Goal: Task Accomplishment & Management: Manage account settings

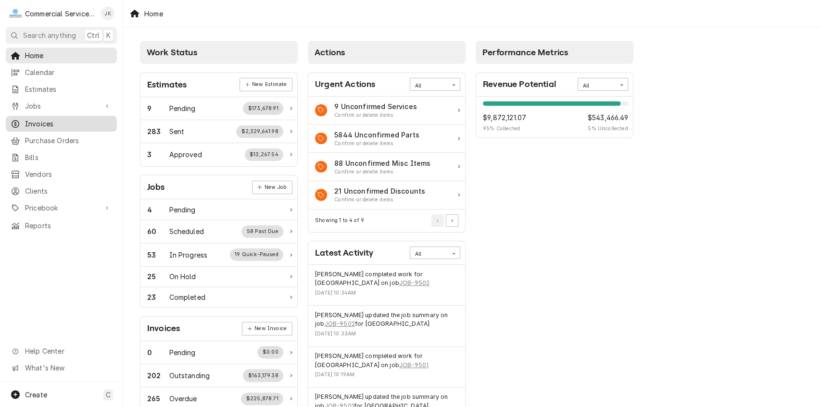
click at [72, 120] on span "Invoices" at bounding box center [68, 124] width 87 height 10
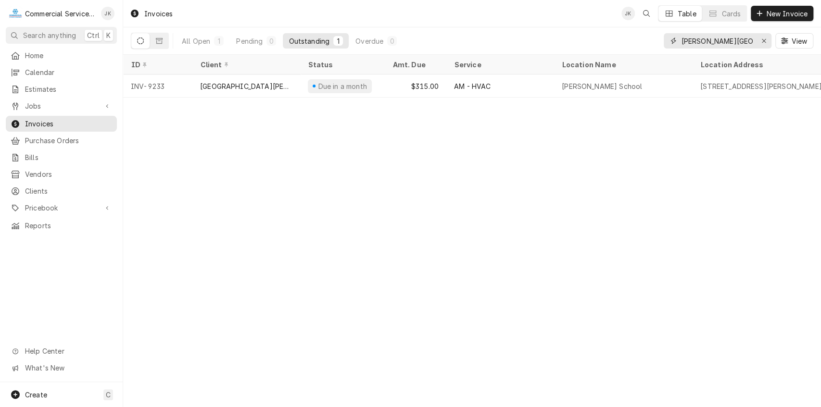
click at [745, 40] on input "Mckinnon School" at bounding box center [717, 40] width 72 height 15
type input "M"
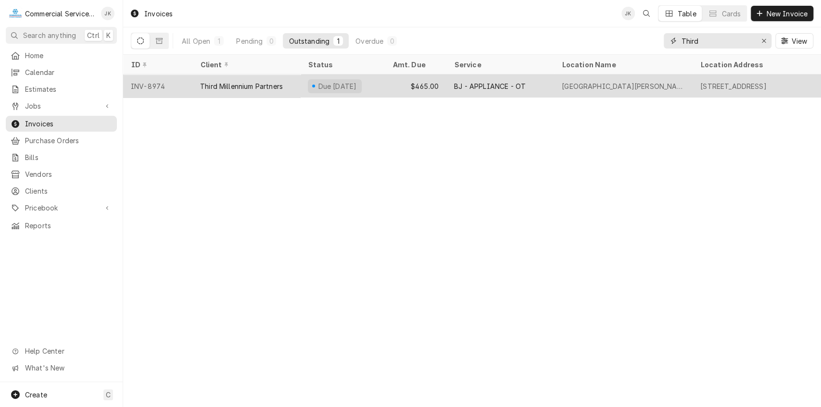
type input "Third"
click at [424, 85] on div "$465.00" at bounding box center [416, 86] width 62 height 23
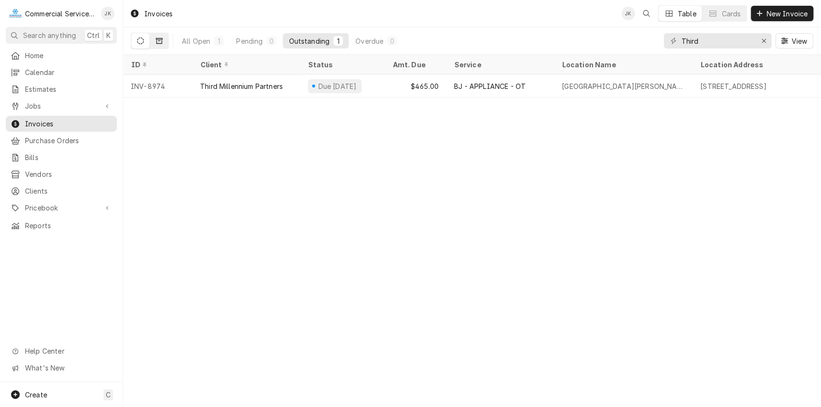
click at [161, 38] on icon "Dynamic Content Wrapper" at bounding box center [159, 41] width 7 height 6
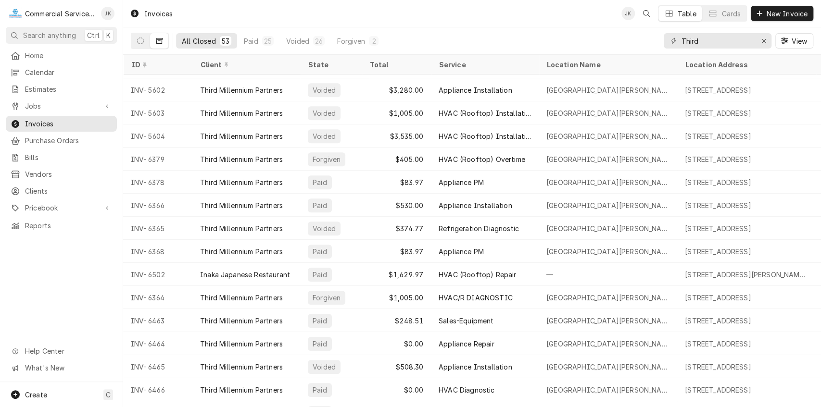
scroll to position [537, 0]
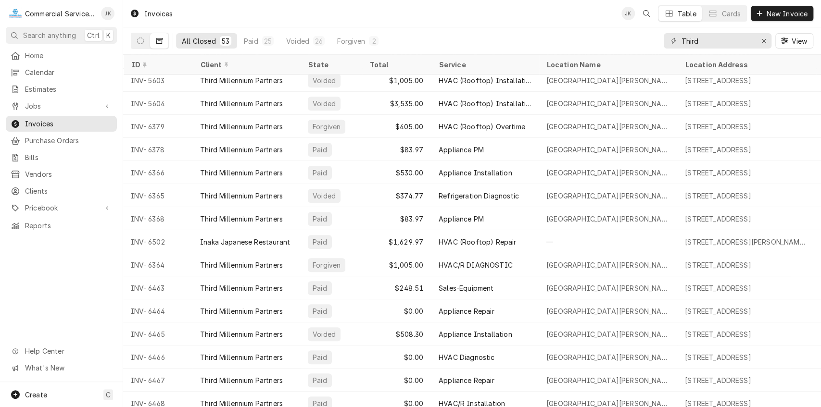
click at [817, 402] on table "ID Client State Total Service Location Name Location Address Labels Due Date St…" at bounding box center [472, 231] width 698 height 352
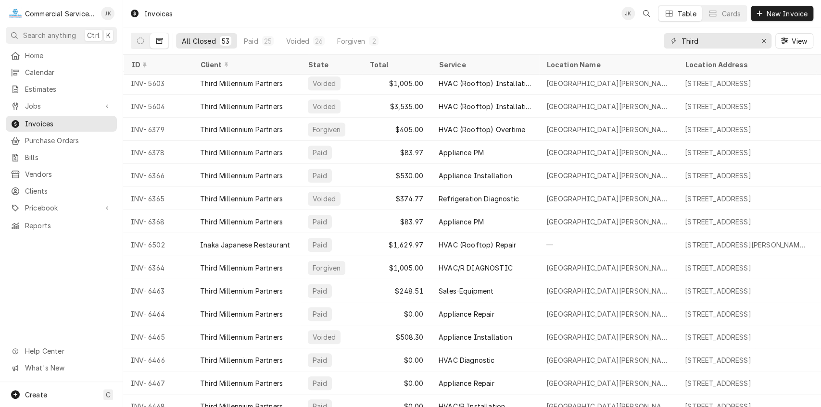
scroll to position [521, 0]
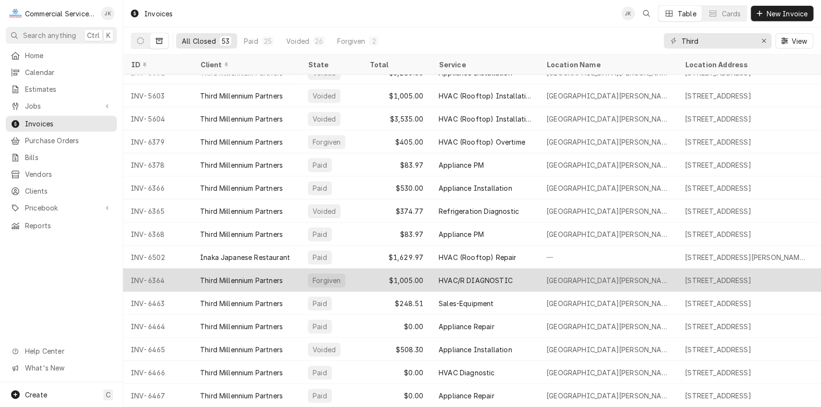
click at [464, 276] on div "HVAC/R DIAGNOSTIC" at bounding box center [475, 280] width 74 height 10
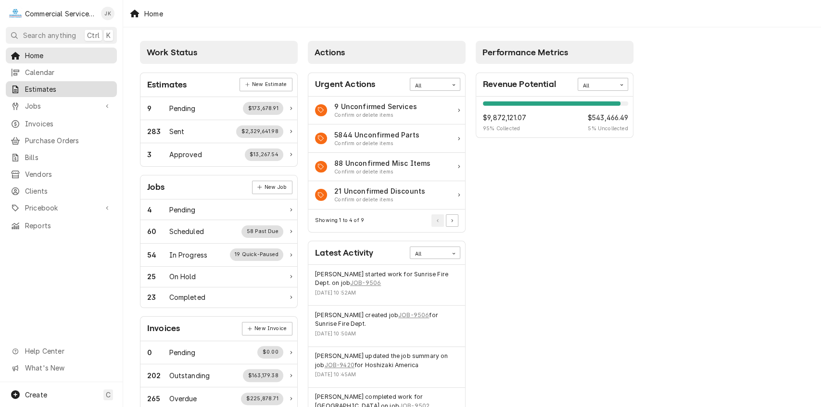
click at [39, 84] on span "Estimates" at bounding box center [68, 89] width 87 height 10
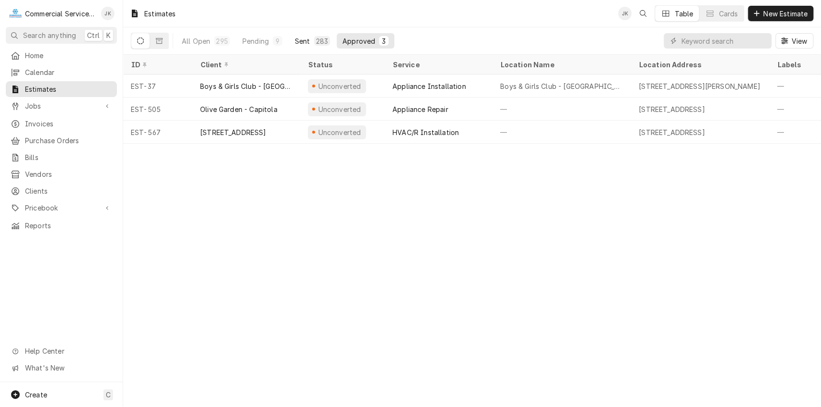
click at [301, 35] on button "Sent 283" at bounding box center [312, 40] width 47 height 15
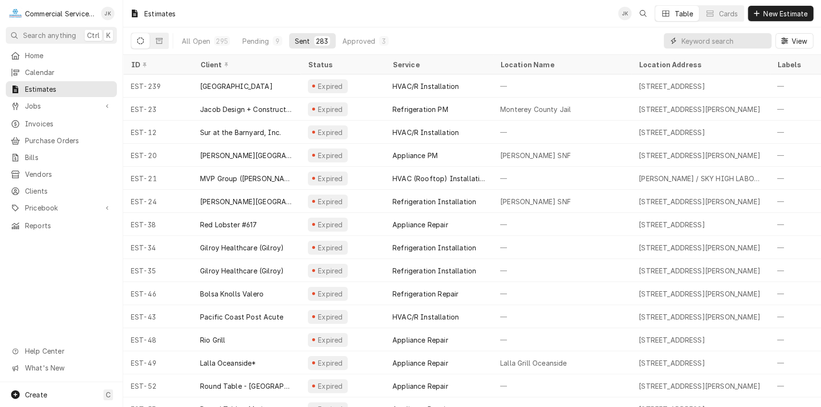
click at [732, 37] on input "Dynamic Content Wrapper" at bounding box center [724, 40] width 86 height 15
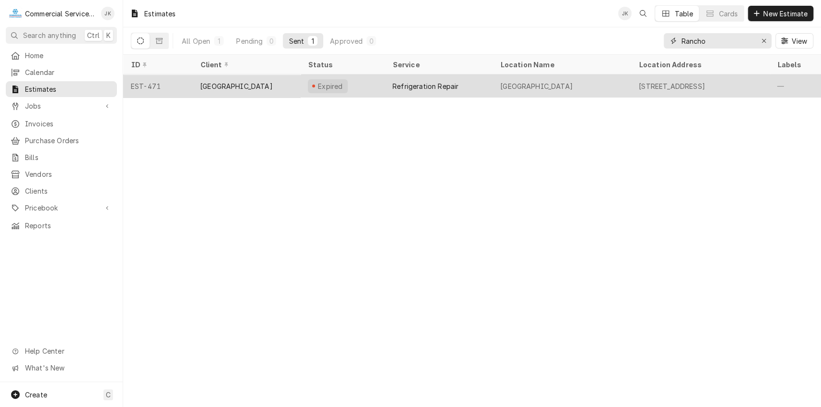
type input "Rancho"
click at [404, 81] on div "Refrigeration Repair" at bounding box center [425, 86] width 66 height 10
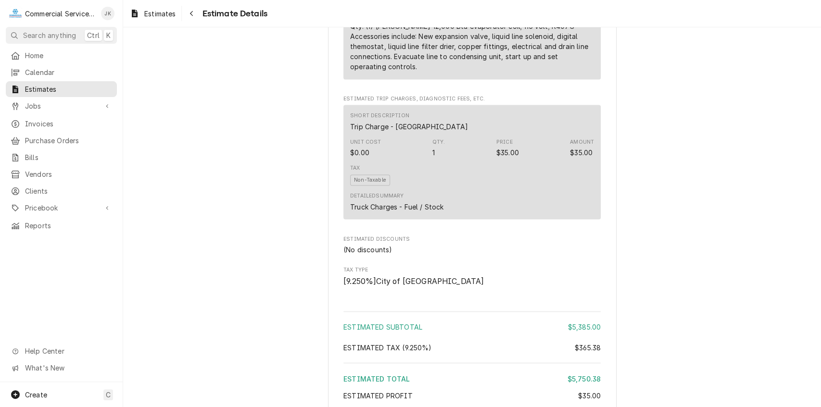
scroll to position [1122, 0]
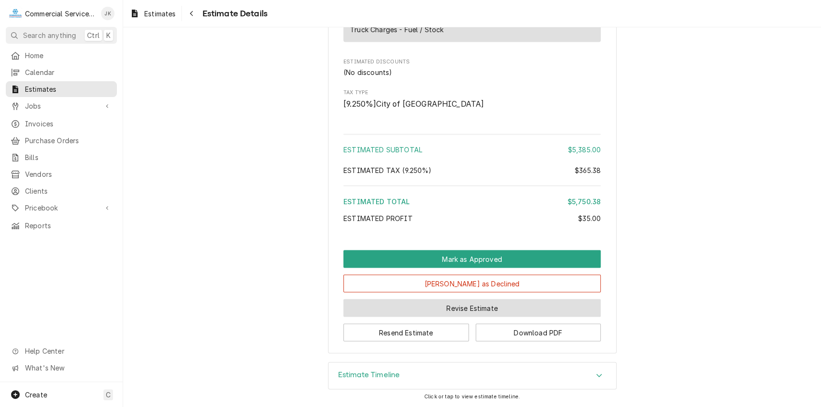
click at [457, 307] on button "Revise Estimate" at bounding box center [471, 308] width 257 height 18
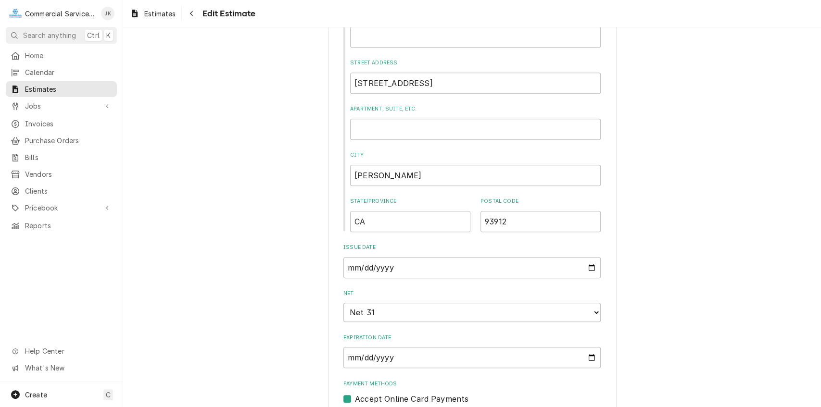
scroll to position [523, 0]
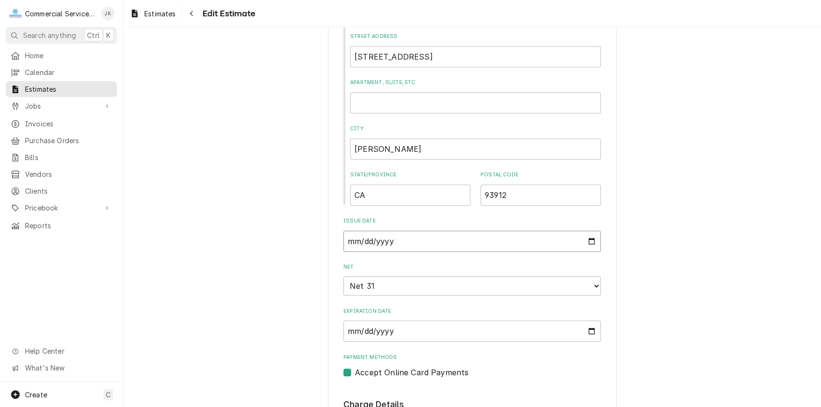
click at [588, 241] on input "[DATE]" at bounding box center [471, 241] width 257 height 21
type textarea "x"
type input "[DATE]"
click at [591, 241] on input "2025-06-07" at bounding box center [471, 241] width 257 height 21
type textarea "x"
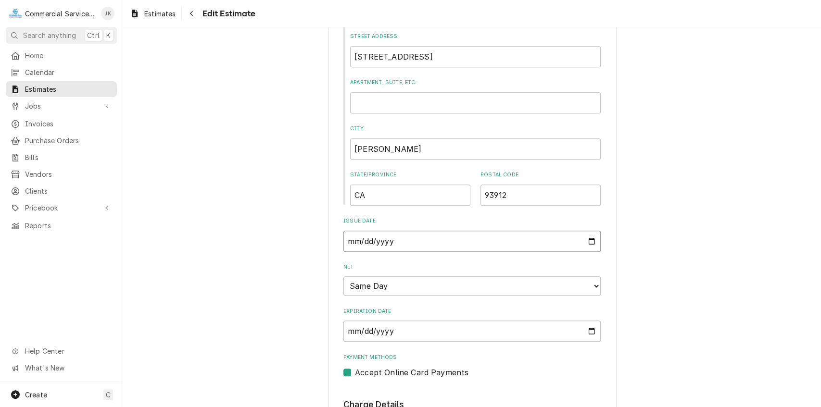
type input "[DATE]"
click at [591, 332] on input "2025-06-07" at bounding box center [471, 331] width 257 height 21
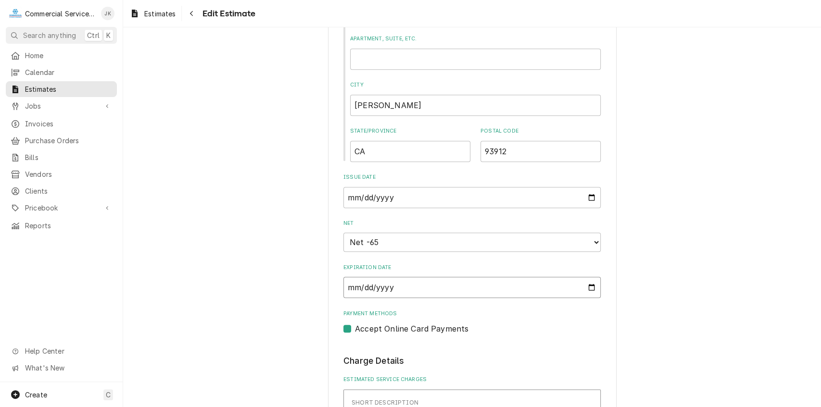
click at [587, 287] on input "2025-07-07" at bounding box center [471, 287] width 257 height 21
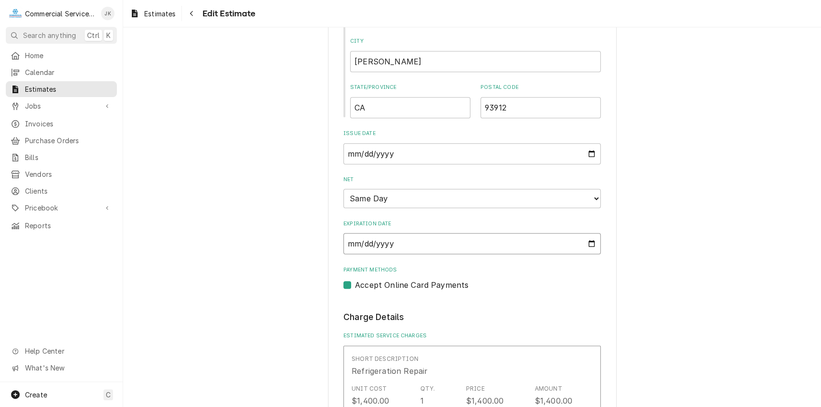
click at [591, 242] on input "2025-09-10" at bounding box center [471, 243] width 257 height 21
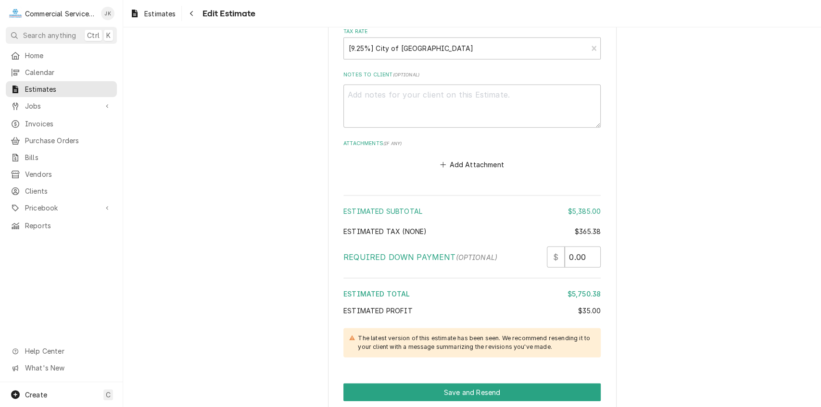
scroll to position [1735, 0]
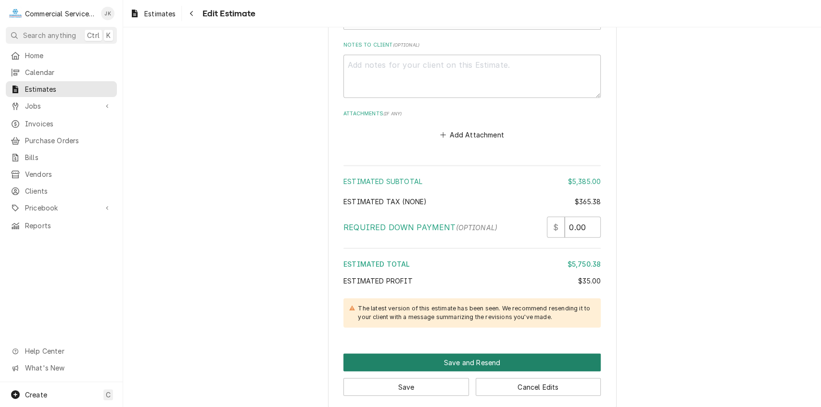
click at [435, 354] on button "Save and Resend" at bounding box center [471, 363] width 257 height 18
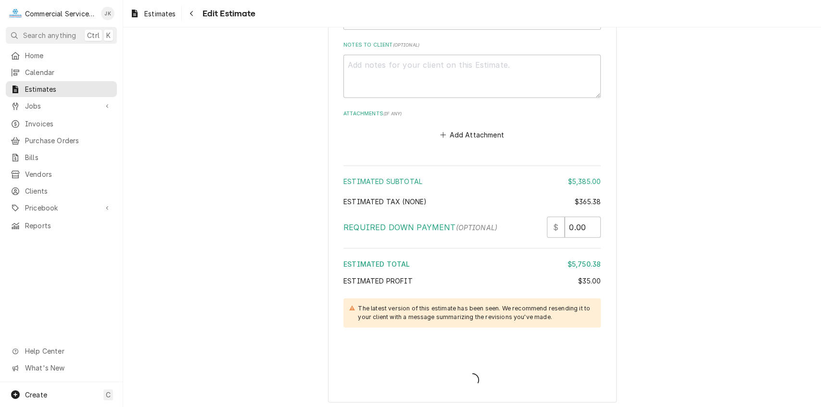
type textarea "x"
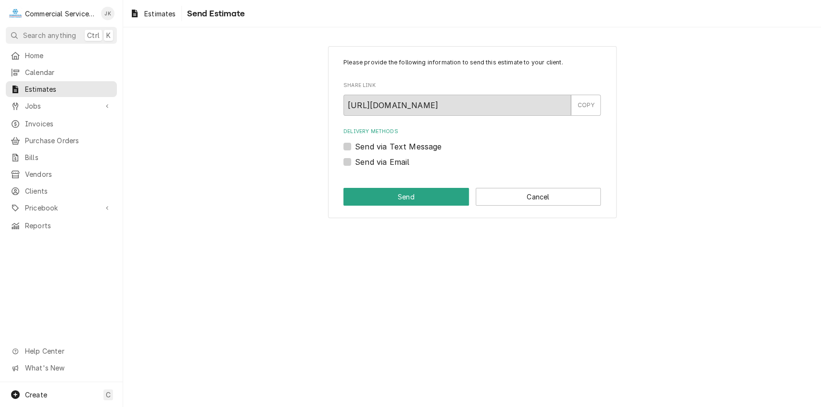
click at [355, 162] on label "Send via Email" at bounding box center [382, 162] width 54 height 12
click at [355, 162] on input "Send via Email" at bounding box center [483, 166] width 257 height 21
checkbox input "true"
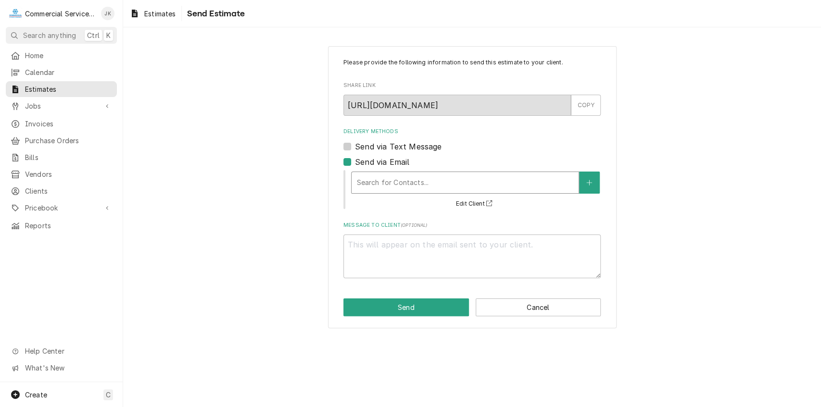
click at [374, 183] on div "Delivery Methods" at bounding box center [464, 182] width 217 height 17
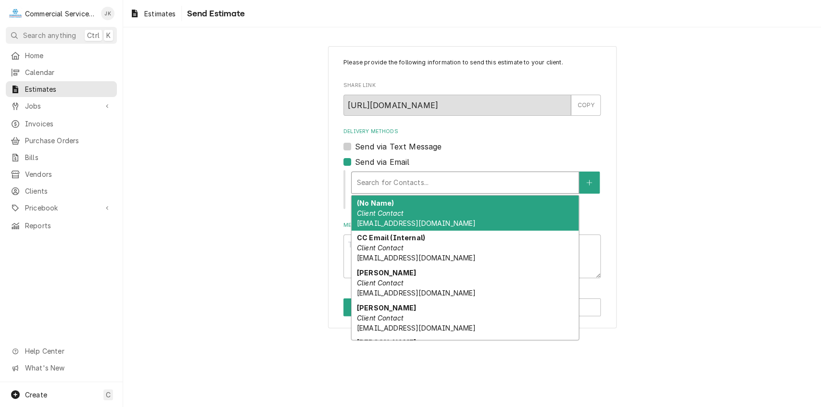
type textarea "x"
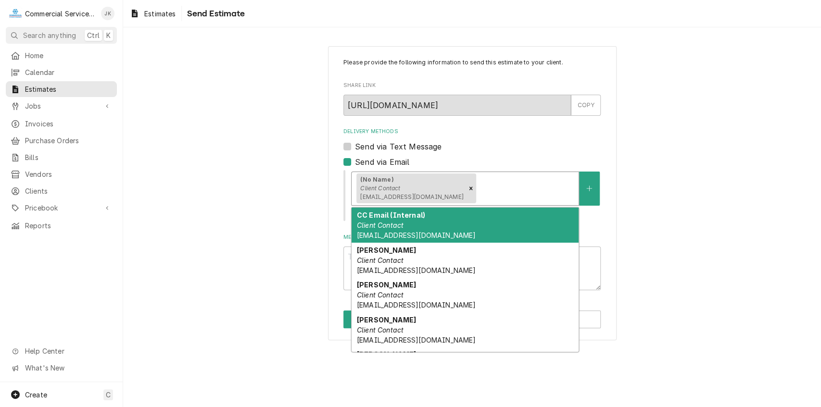
click at [477, 185] on div "Delivery Methods" at bounding box center [525, 188] width 96 height 17
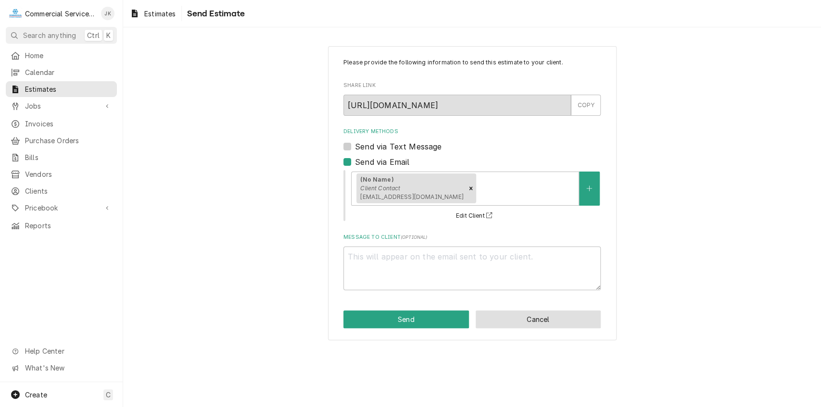
click at [545, 319] on button "Cancel" at bounding box center [537, 320] width 125 height 18
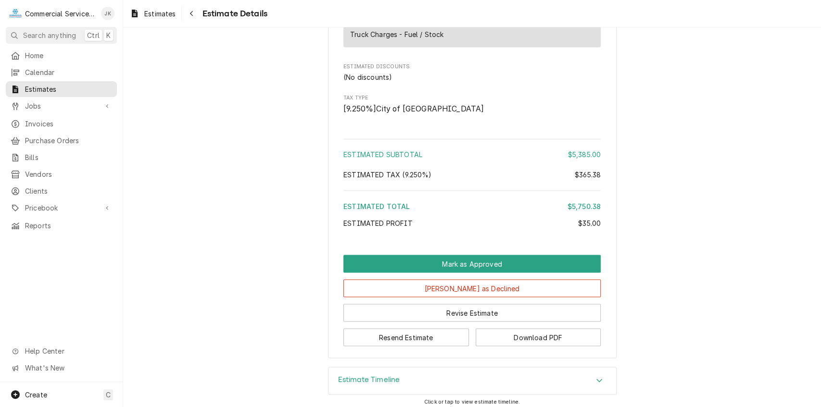
scroll to position [1089, 0]
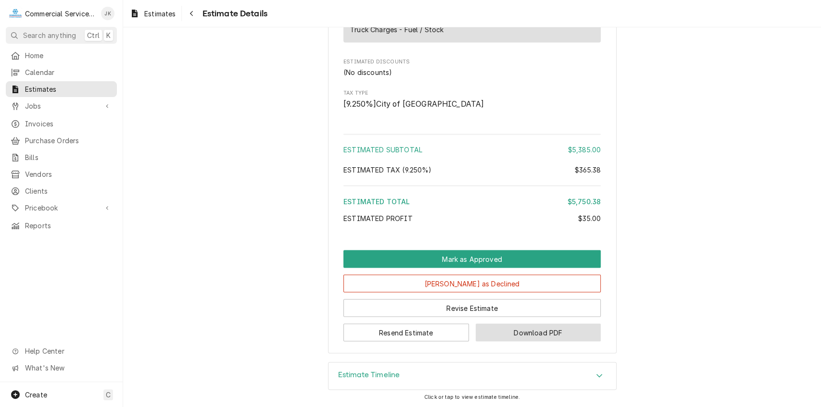
click at [539, 331] on button "Download PDF" at bounding box center [537, 333] width 125 height 18
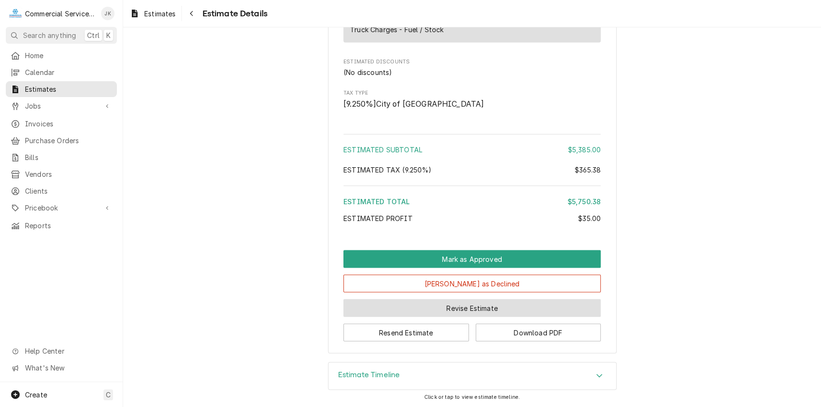
click at [464, 310] on button "Revise Estimate" at bounding box center [471, 308] width 257 height 18
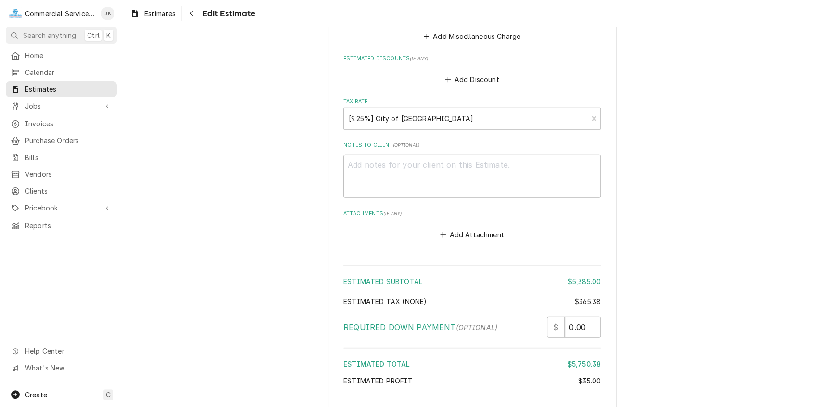
scroll to position [1701, 0]
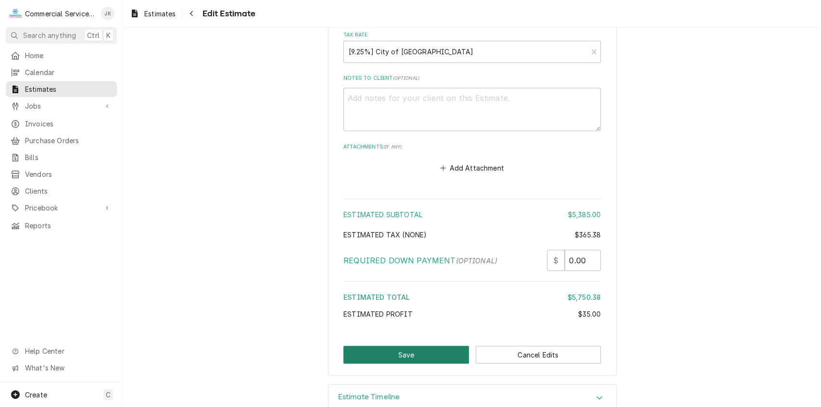
click at [414, 346] on button "Save" at bounding box center [405, 355] width 125 height 18
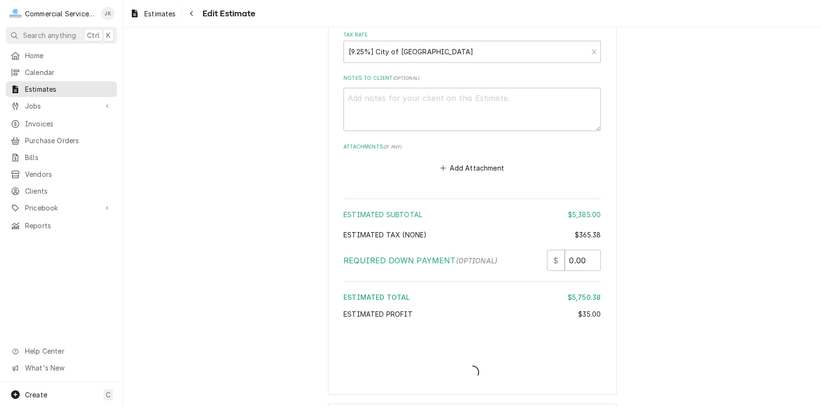
type textarea "x"
